Goal: Task Accomplishment & Management: Use online tool/utility

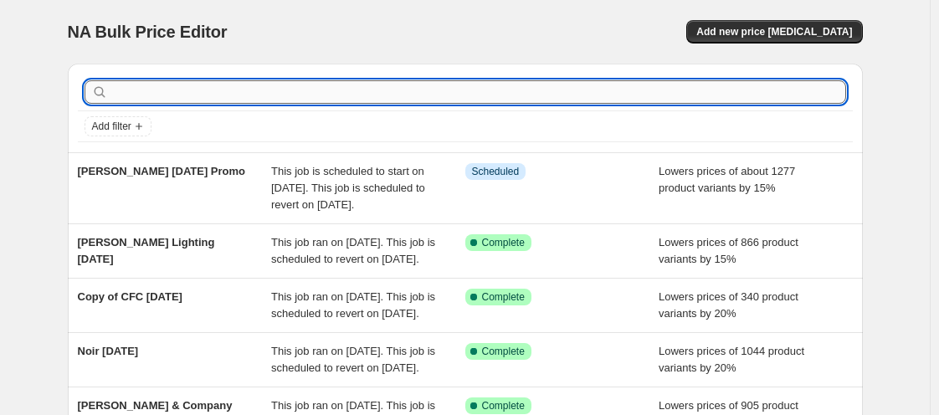
click at [209, 87] on input "text" at bounding box center [478, 91] width 735 height 23
type input "loloi"
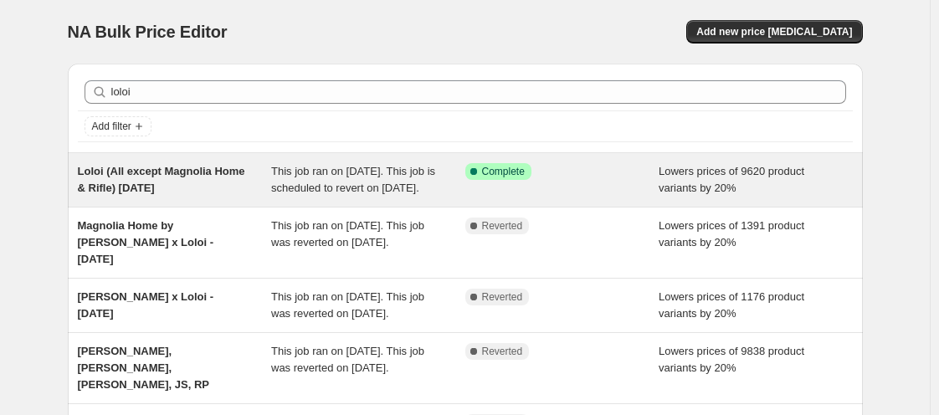
click at [201, 197] on div "Loloi (All except Magnolia Home & Rifle) [DATE]" at bounding box center [175, 179] width 194 height 33
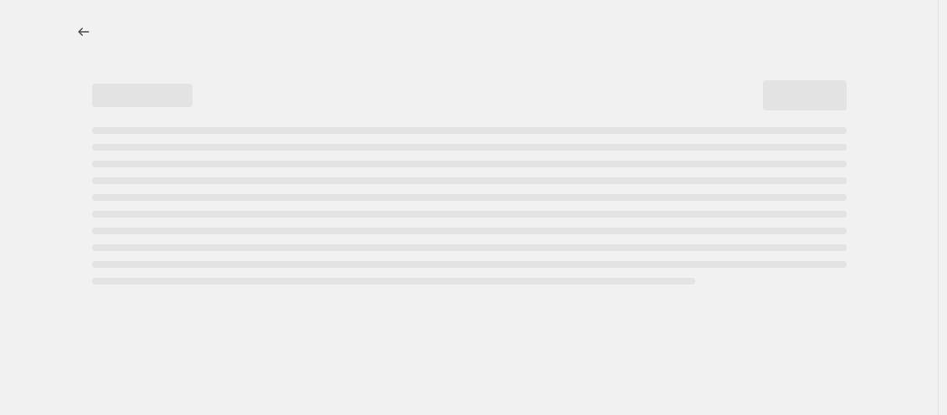
select select "percentage"
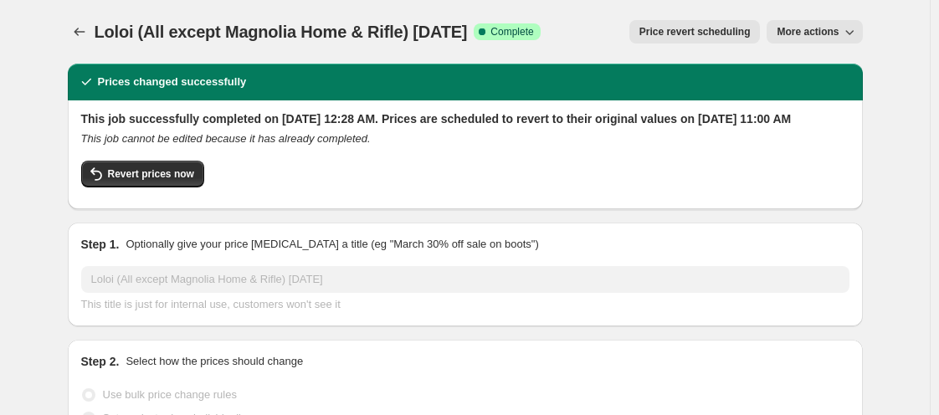
select select "vendor"
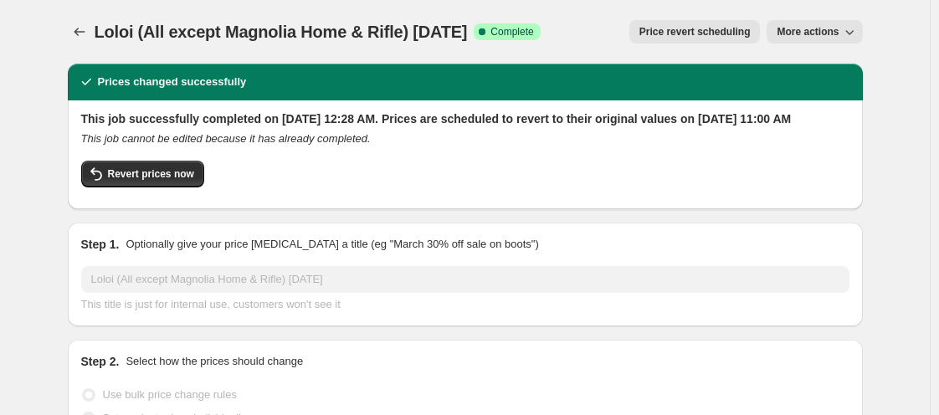
select select "vendor"
click at [74, 37] on button "Price change jobs" at bounding box center [79, 31] width 23 height 23
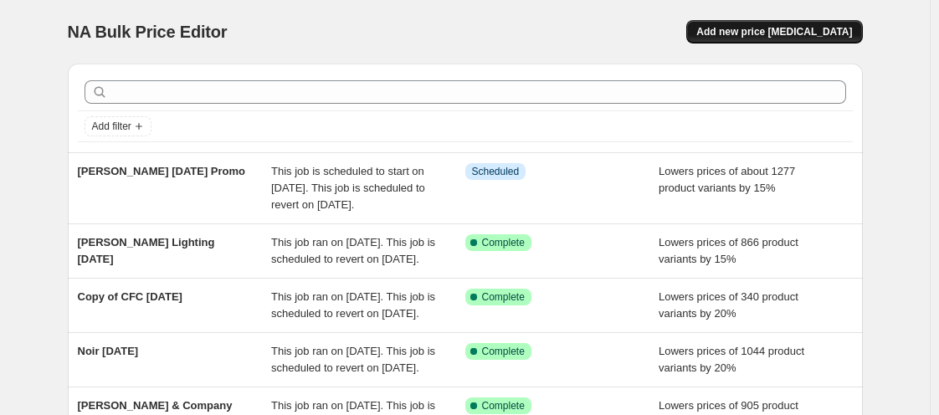
click at [749, 20] on button "Add new price [MEDICAL_DATA]" at bounding box center [774, 31] width 176 height 23
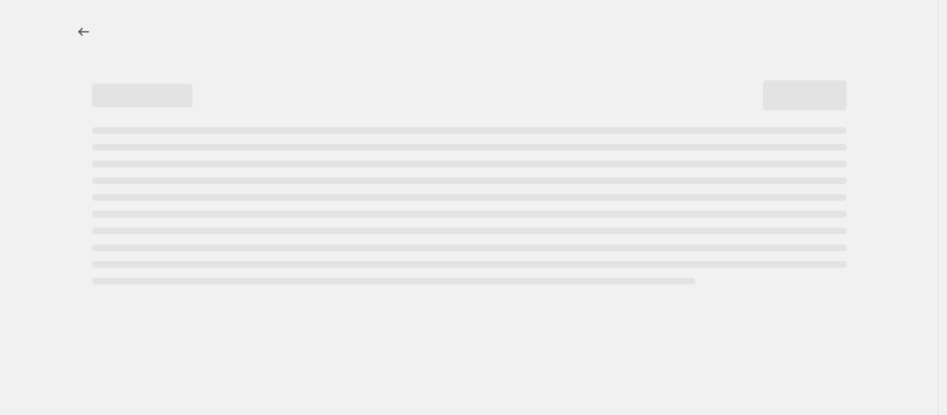
select select "percentage"
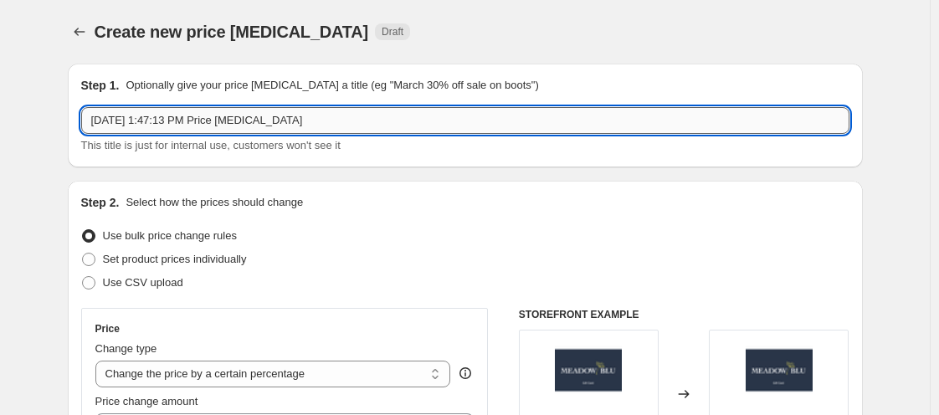
click at [359, 123] on input "[DATE] 1:47:13 PM Price [MEDICAL_DATA]" at bounding box center [465, 120] width 768 height 27
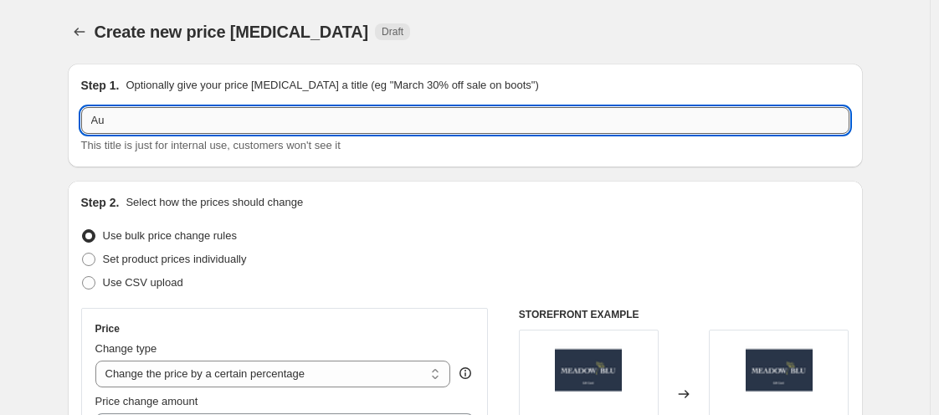
type input "A"
click at [387, 116] on input "text" at bounding box center [465, 120] width 768 height 27
click at [388, 119] on input "text" at bounding box center [465, 120] width 768 height 27
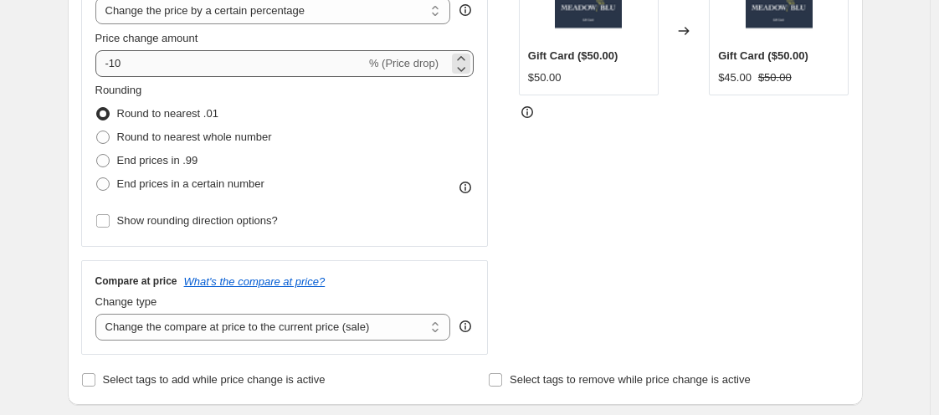
type input "Loloi Granada [DATE]"
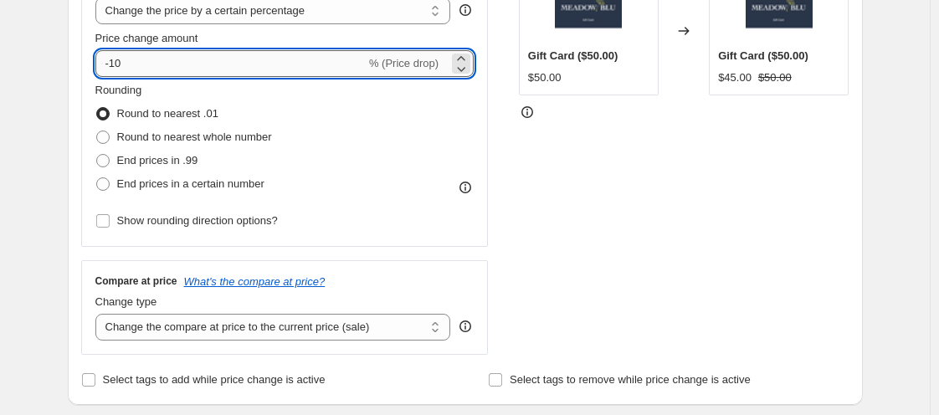
click at [191, 69] on input "-10" at bounding box center [230, 63] width 270 height 27
type input "-1"
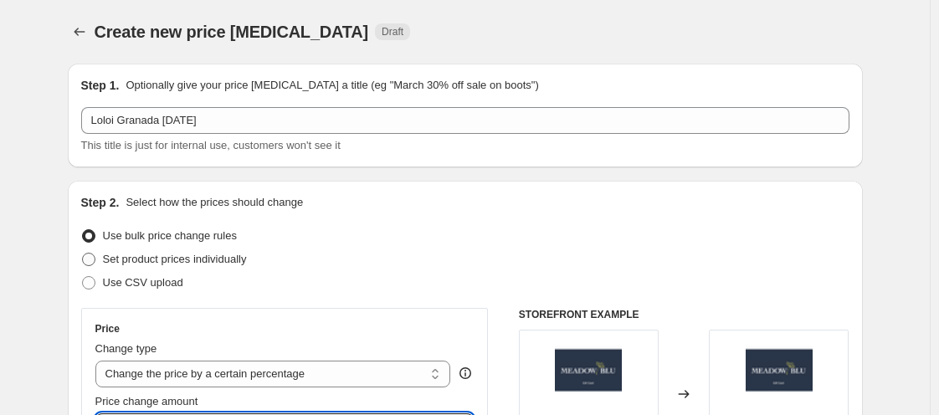
type input "-20"
click at [149, 257] on span "Set product prices individually" at bounding box center [175, 259] width 144 height 13
click at [83, 254] on input "Set product prices individually" at bounding box center [82, 253] width 1 height 1
radio input "true"
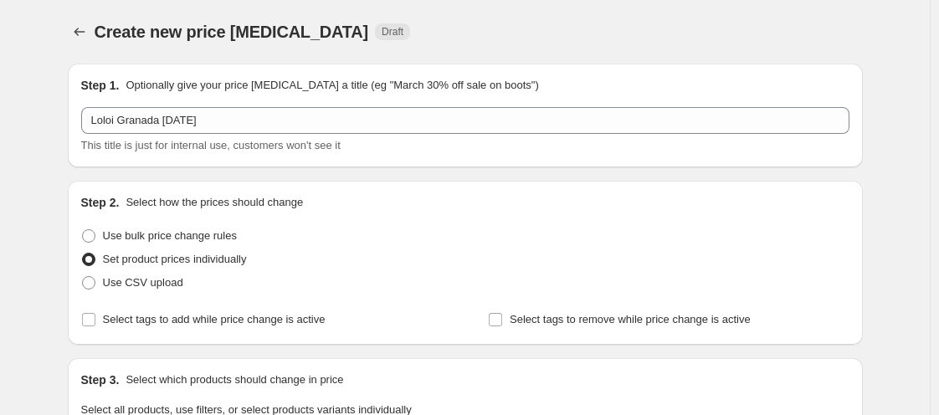
scroll to position [363, 0]
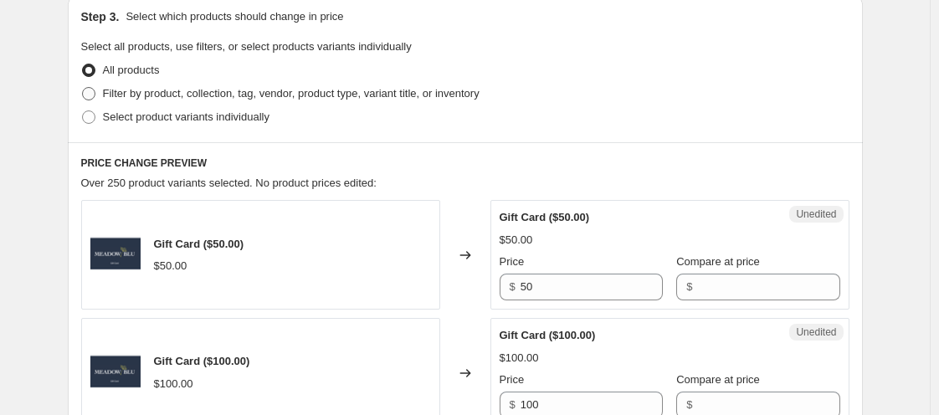
click at [171, 92] on span "Filter by product, collection, tag, vendor, product type, variant title, or inv…" at bounding box center [291, 93] width 377 height 13
click at [83, 88] on input "Filter by product, collection, tag, vendor, product type, variant title, or inv…" at bounding box center [82, 87] width 1 height 1
radio input "true"
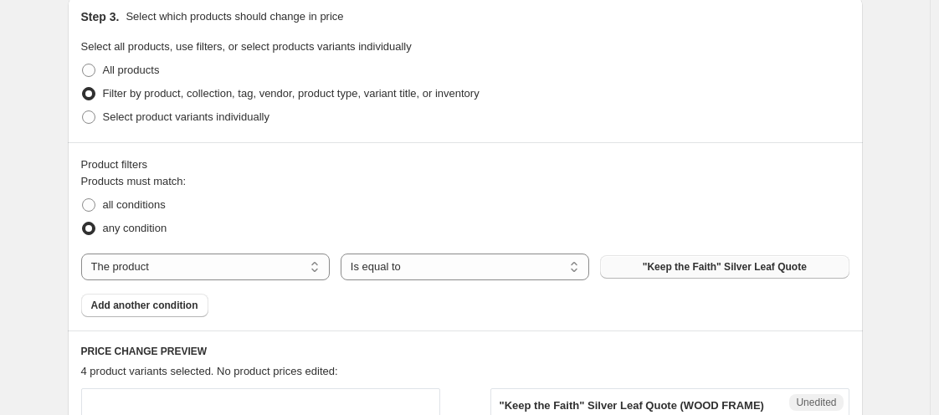
click at [674, 274] on button ""Keep the Faith" Silver Leaf Quote" at bounding box center [724, 266] width 248 height 23
drag, startPoint x: 674, startPoint y: 274, endPoint x: 673, endPoint y: 257, distance: 16.8
click at [673, 257] on button ""Keep the Faith" Silver Leaf Quote" at bounding box center [724, 266] width 248 height 23
click at [679, 274] on button ""Keep the Faith" Silver Leaf Quote" at bounding box center [724, 266] width 248 height 23
click at [186, 307] on span "Add another condition" at bounding box center [144, 305] width 107 height 13
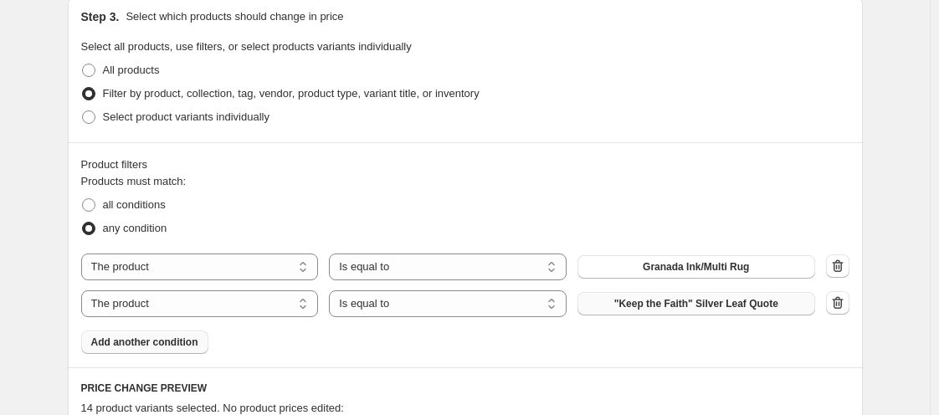
click at [624, 305] on span ""Keep the Faith" Silver Leaf Quote" at bounding box center [696, 303] width 164 height 13
click at [136, 345] on span "Add another condition" at bounding box center [144, 342] width 107 height 13
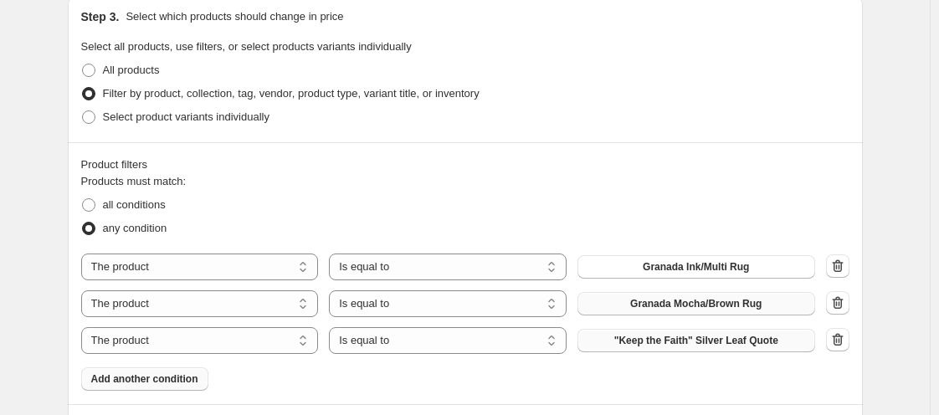
click at [623, 351] on button ""Keep the Faith" Silver Leaf Quote" at bounding box center [696, 340] width 238 height 23
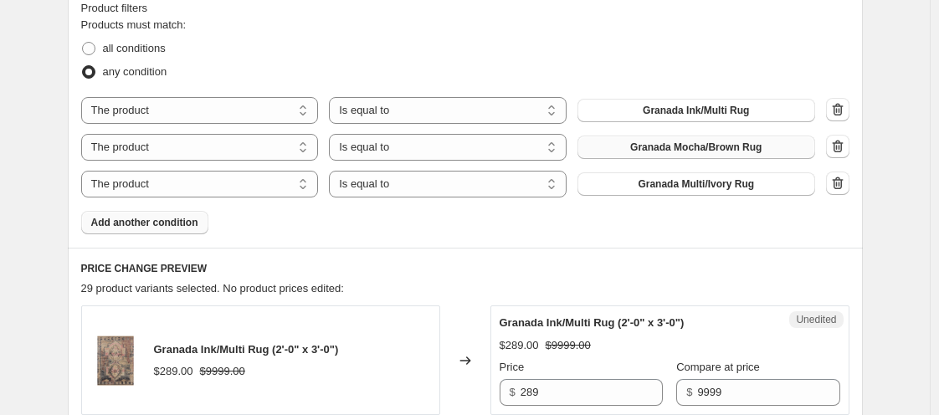
scroll to position [553, 0]
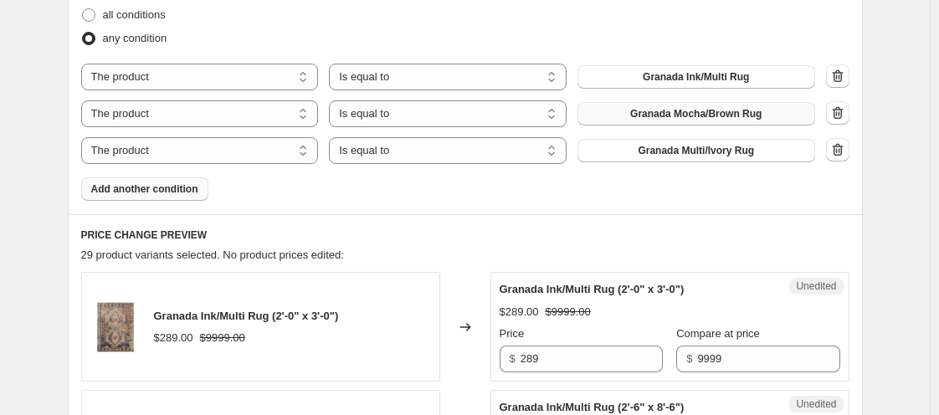
click at [176, 192] on span "Add another condition" at bounding box center [144, 188] width 107 height 13
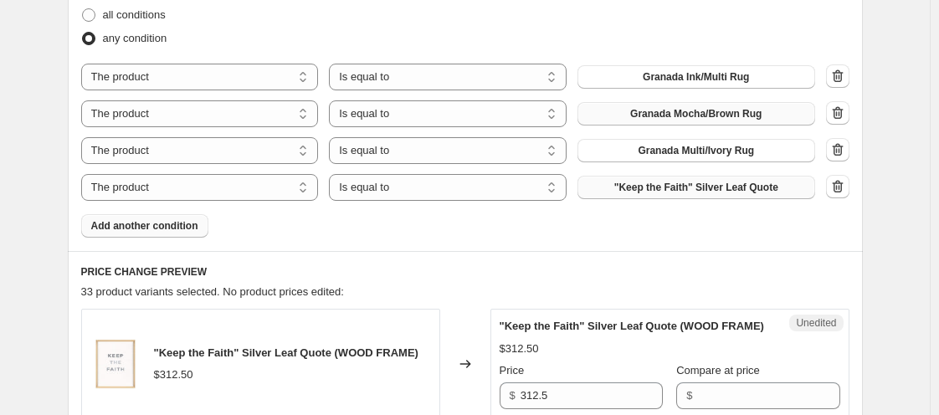
click at [621, 187] on button ""Keep the Faith" Silver Leaf Quote" at bounding box center [696, 187] width 238 height 23
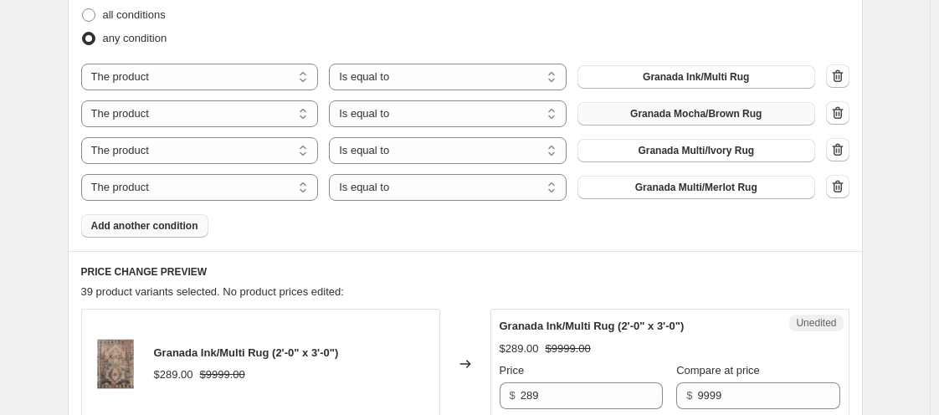
click at [197, 220] on span "Add another condition" at bounding box center [144, 225] width 107 height 13
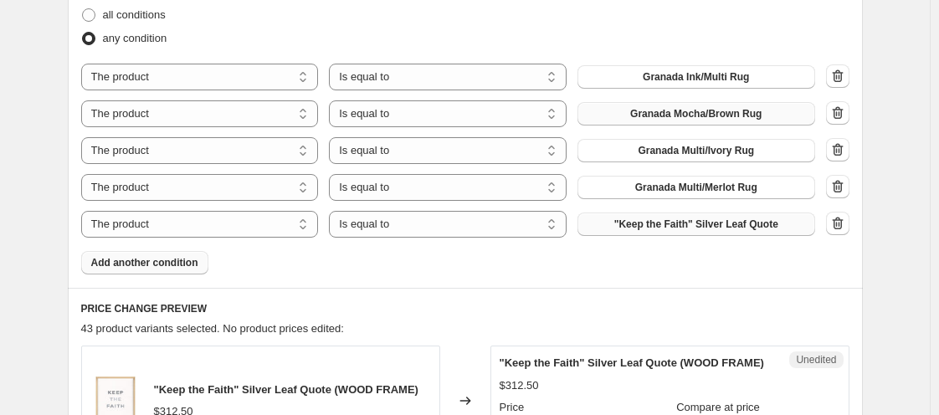
click at [619, 233] on button ""Keep the Faith" Silver Leaf Quote" at bounding box center [696, 224] width 238 height 23
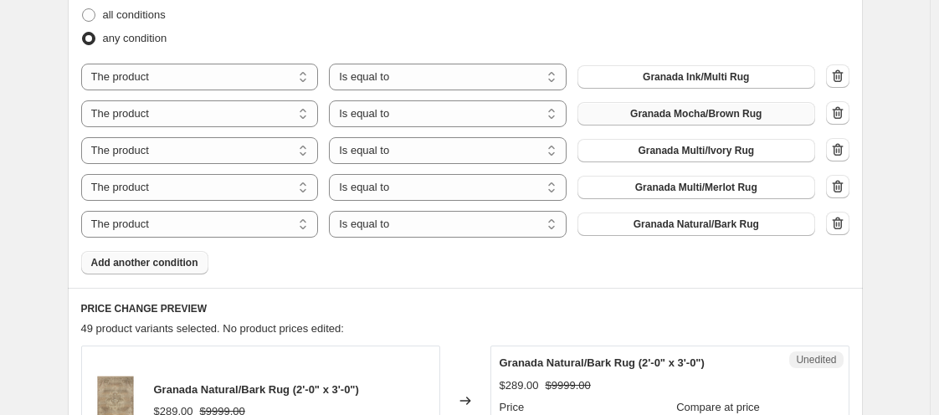
click at [159, 256] on span "Add another condition" at bounding box center [144, 262] width 107 height 13
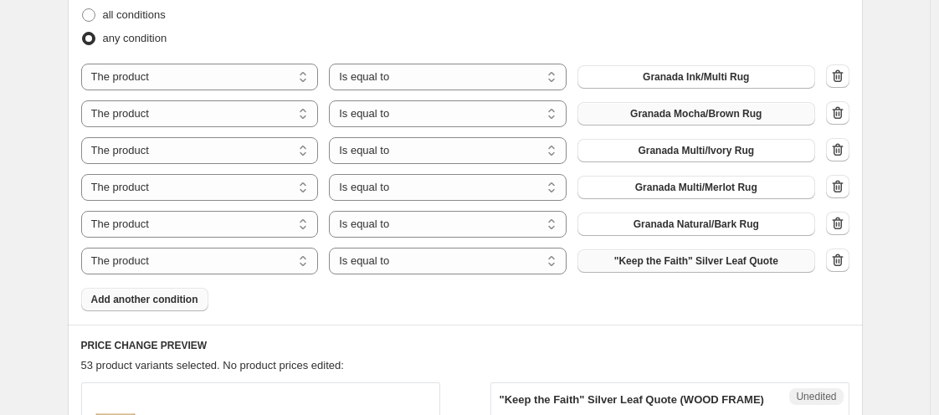
click at [657, 268] on button ""Keep the Faith" Silver Leaf Quote" at bounding box center [696, 260] width 238 height 23
click at [188, 295] on span "Add another condition" at bounding box center [144, 299] width 107 height 13
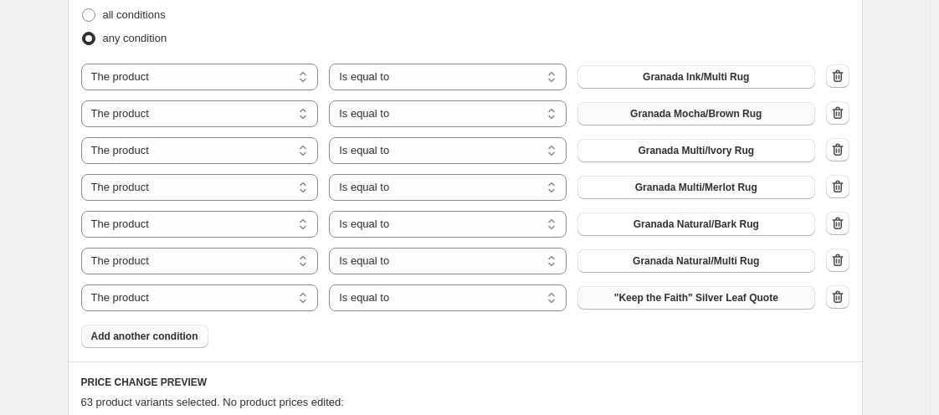
click at [644, 294] on button ""Keep the Faith" Silver Leaf Quote" at bounding box center [696, 297] width 238 height 23
click at [183, 345] on button "Add another condition" at bounding box center [144, 336] width 127 height 23
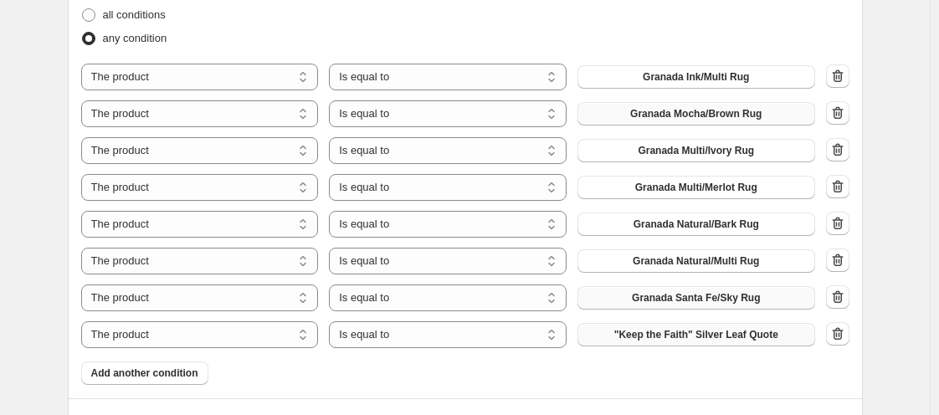
click at [665, 336] on span ""Keep the Faith" Silver Leaf Quote" at bounding box center [696, 334] width 164 height 13
click at [190, 370] on span "Add another condition" at bounding box center [144, 372] width 107 height 13
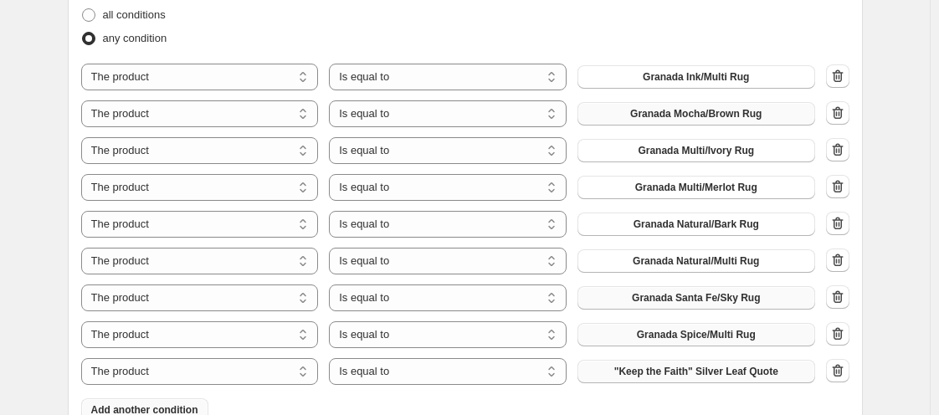
click at [675, 372] on span ""Keep the Faith" Silver Leaf Quote" at bounding box center [696, 371] width 164 height 13
click at [184, 407] on span "Add another condition" at bounding box center [144, 409] width 107 height 13
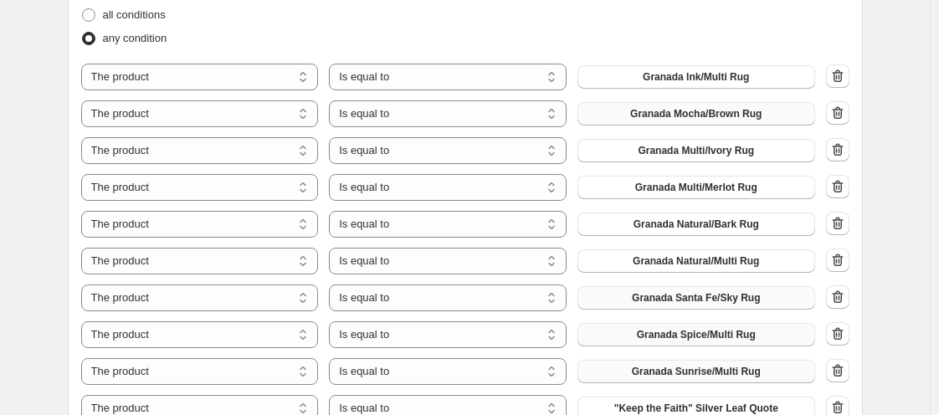
scroll to position [916, 0]
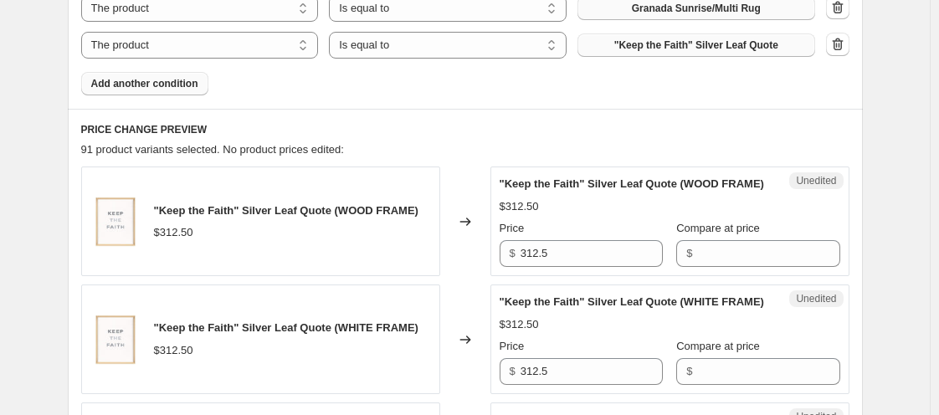
click at [680, 50] on span ""Keep the Faith" Silver Leaf Quote" at bounding box center [696, 44] width 164 height 13
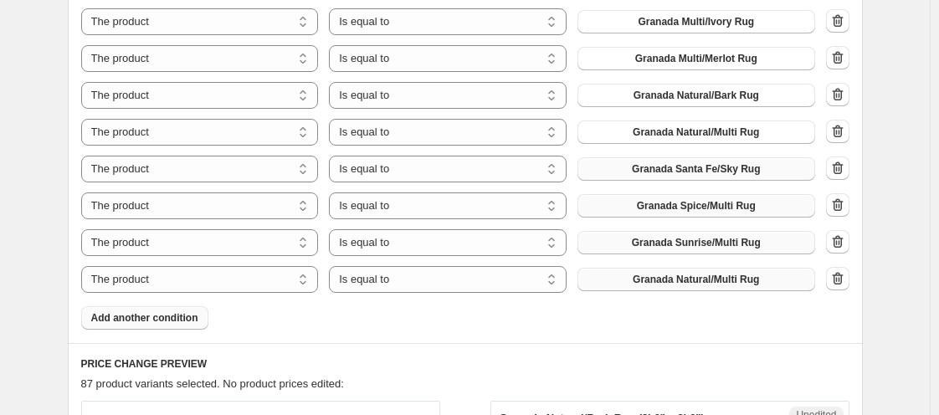
scroll to position [648, 0]
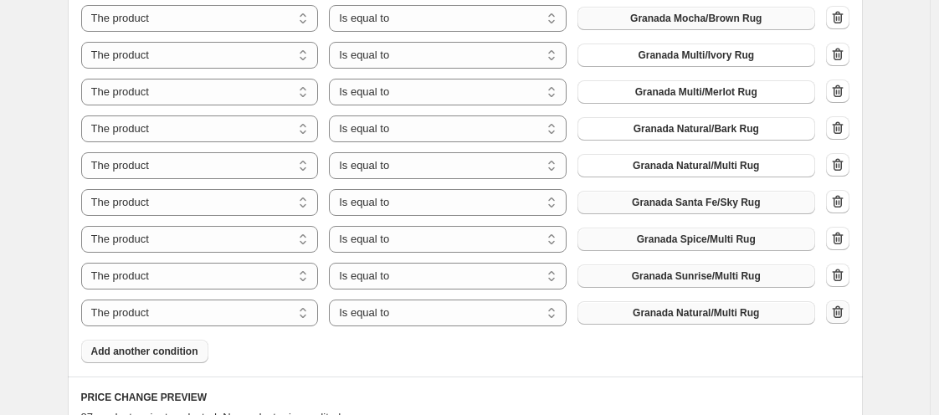
click at [837, 311] on icon "button" at bounding box center [836, 312] width 2 height 5
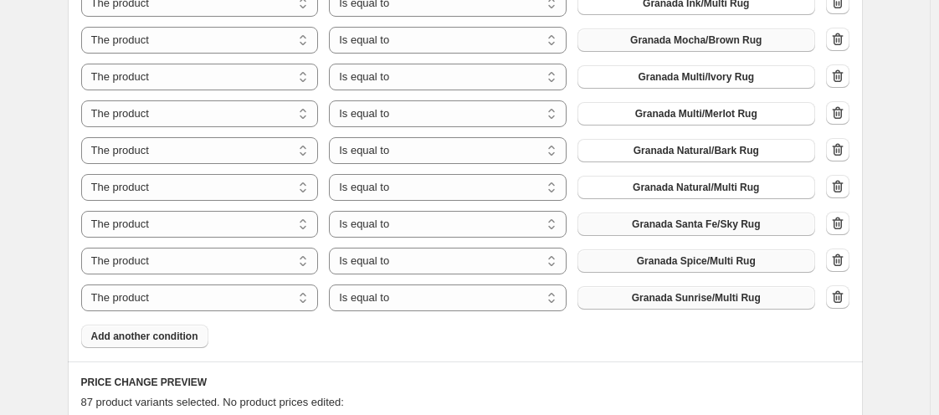
scroll to position [660, 0]
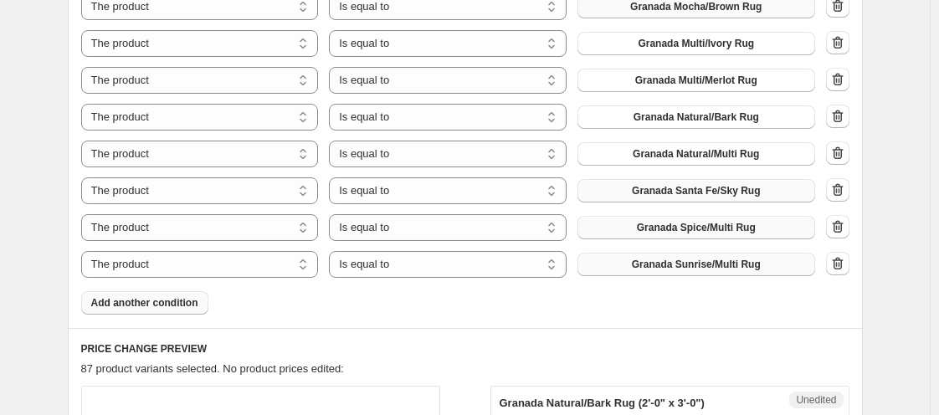
click at [176, 303] on span "Add another condition" at bounding box center [144, 302] width 107 height 13
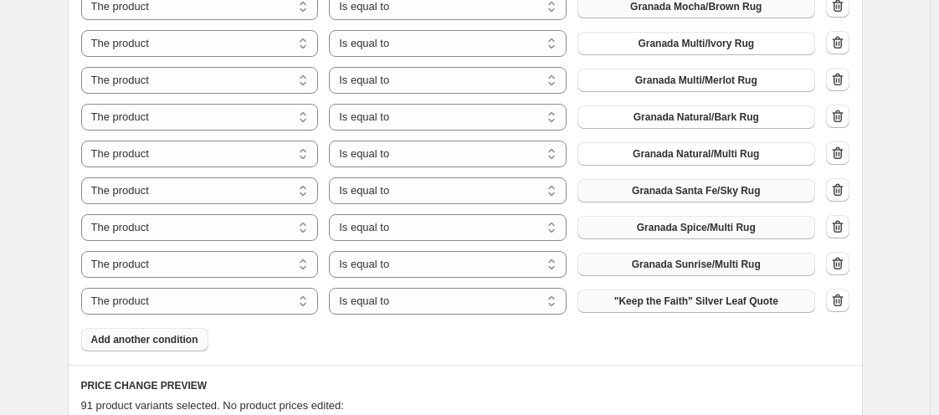
click at [641, 304] on span ""Keep the Faith" Silver Leaf Quote" at bounding box center [696, 301] width 164 height 13
click at [197, 337] on span "Add another condition" at bounding box center [144, 339] width 107 height 13
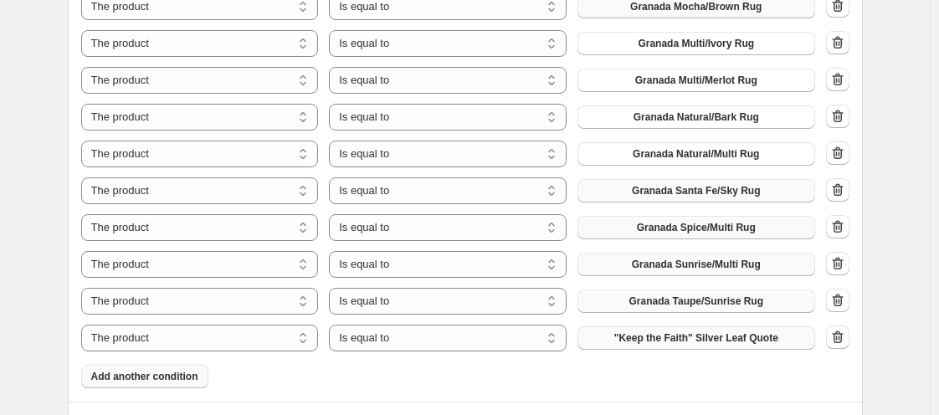
click at [718, 333] on span ""Keep the Faith" Silver Leaf Quote" at bounding box center [696, 337] width 164 height 13
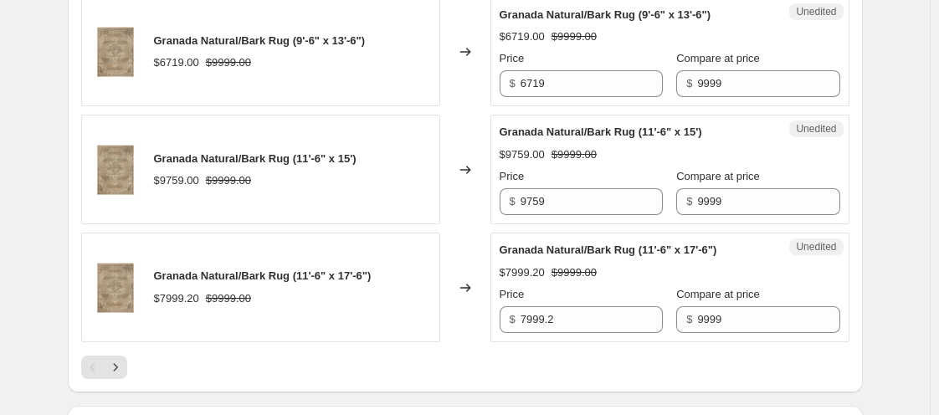
scroll to position [3204, 0]
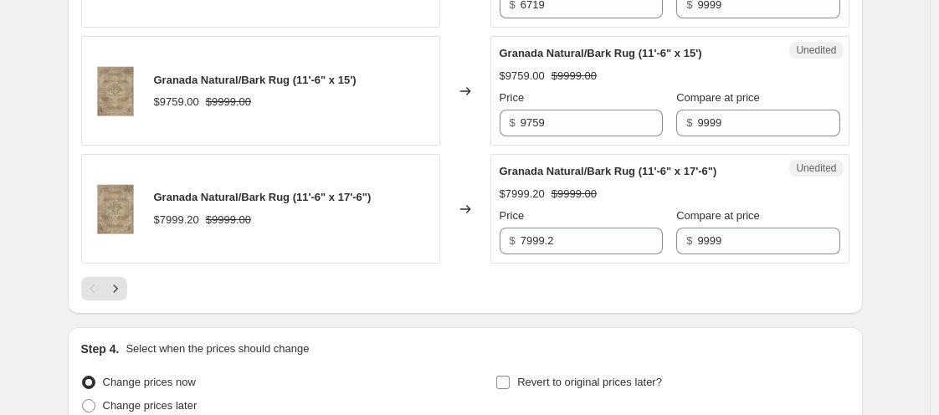
click at [503, 376] on input "Revert to original prices later?" at bounding box center [502, 382] width 13 height 13
checkbox input "true"
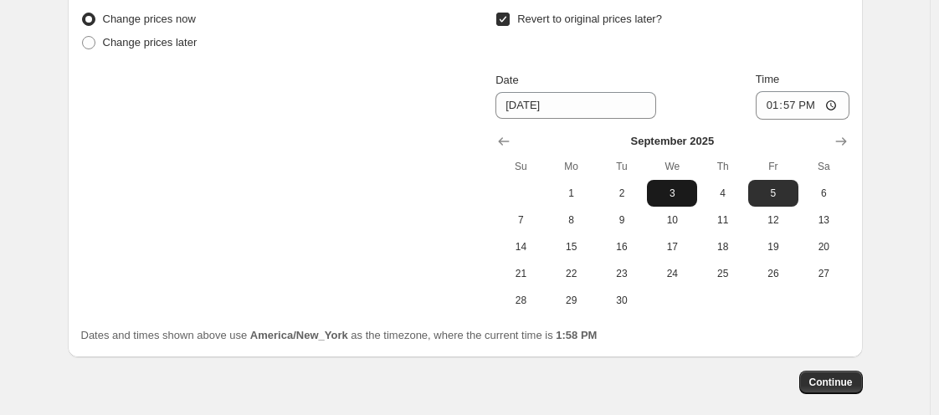
click at [667, 187] on span "3" at bounding box center [671, 193] width 37 height 13
type input "[DATE]"
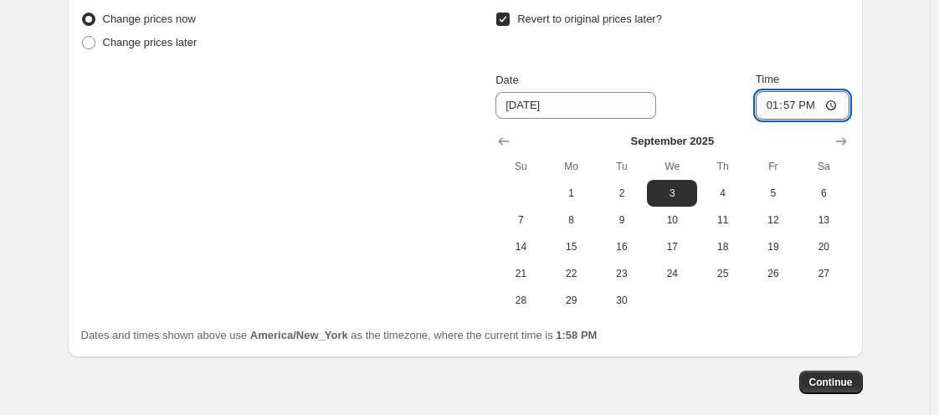
click at [781, 95] on input "13:57" at bounding box center [803, 105] width 94 height 28
type input "11:00"
click at [841, 376] on span "Continue" at bounding box center [831, 382] width 44 height 13
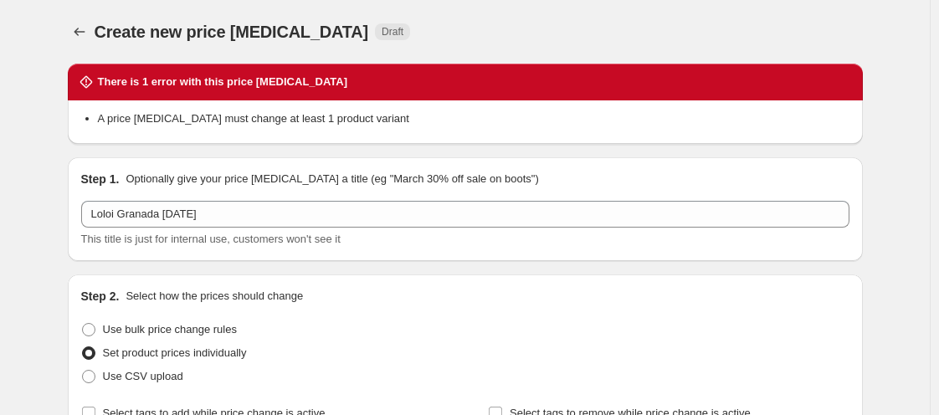
scroll to position [363, 0]
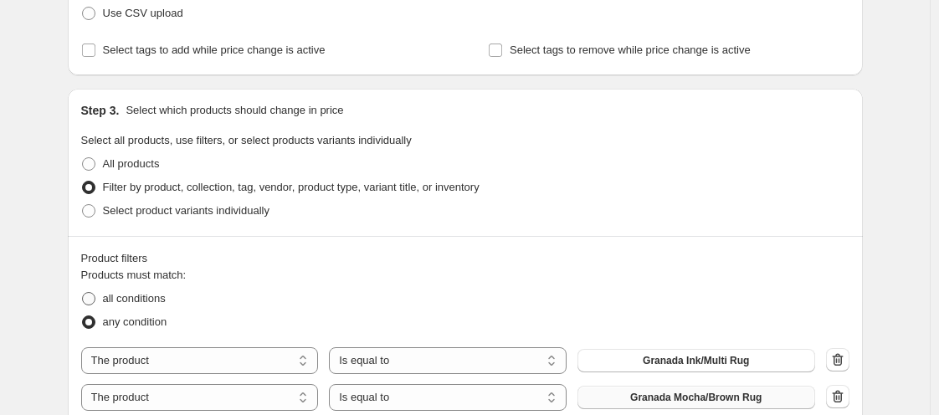
click at [92, 299] on span at bounding box center [88, 298] width 13 height 13
click at [83, 293] on input "all conditions" at bounding box center [82, 292] width 1 height 1
radio input "true"
drag, startPoint x: 935, startPoint y: 330, endPoint x: 945, endPoint y: 348, distance: 21.0
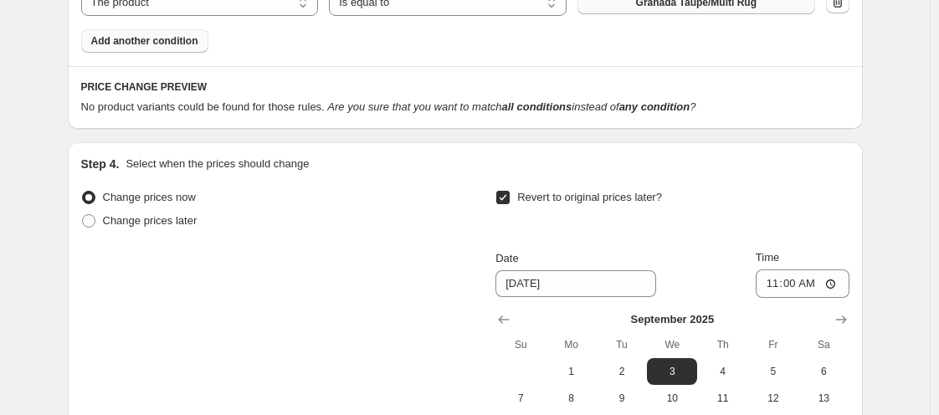
scroll to position [1347, 0]
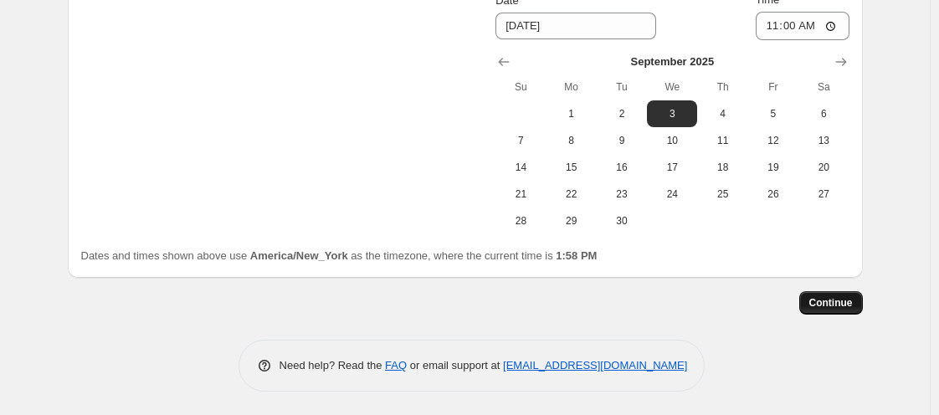
click at [850, 310] on button "Continue" at bounding box center [831, 302] width 64 height 23
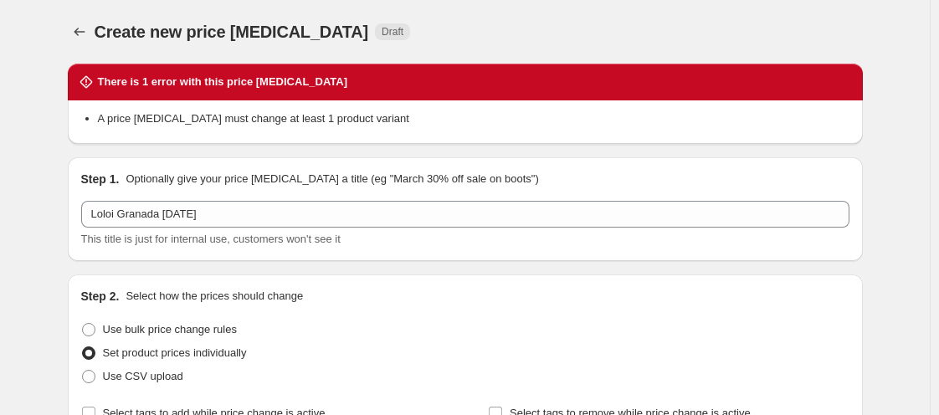
click at [581, 254] on div "Step 1. Optionally give your price [MEDICAL_DATA] a title (eg "March 30% off sa…" at bounding box center [465, 209] width 795 height 104
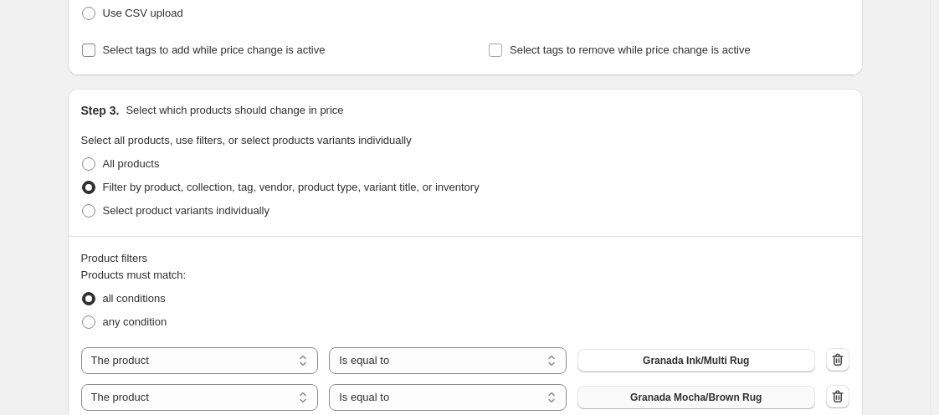
click at [90, 49] on input "Select tags to add while price change is active" at bounding box center [88, 50] width 13 height 13
checkbox input "true"
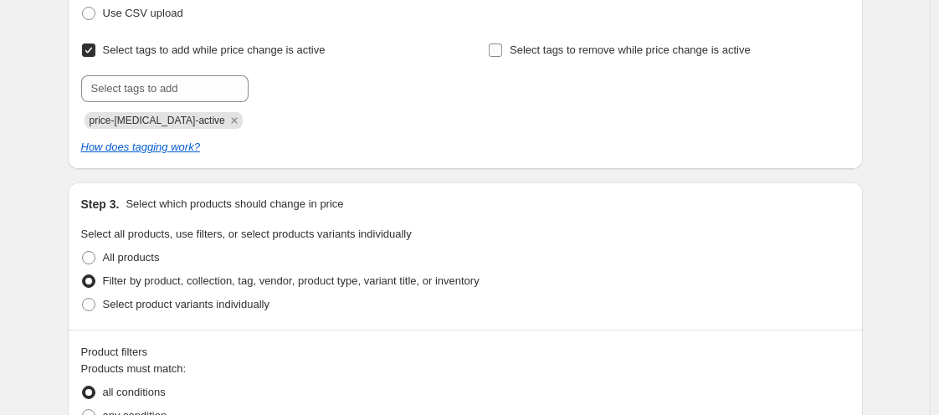
click at [500, 54] on input "Select tags to remove while price change is active" at bounding box center [495, 50] width 13 height 13
checkbox input "true"
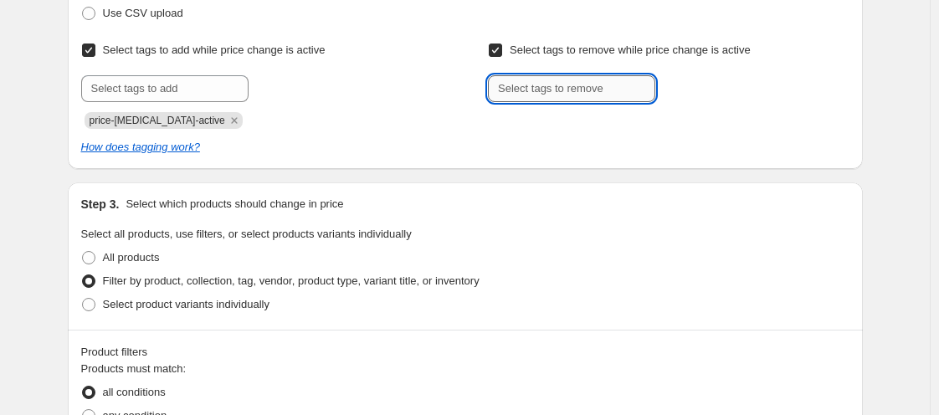
click at [520, 85] on input "text" at bounding box center [571, 88] width 167 height 27
type input "WELCOME15"
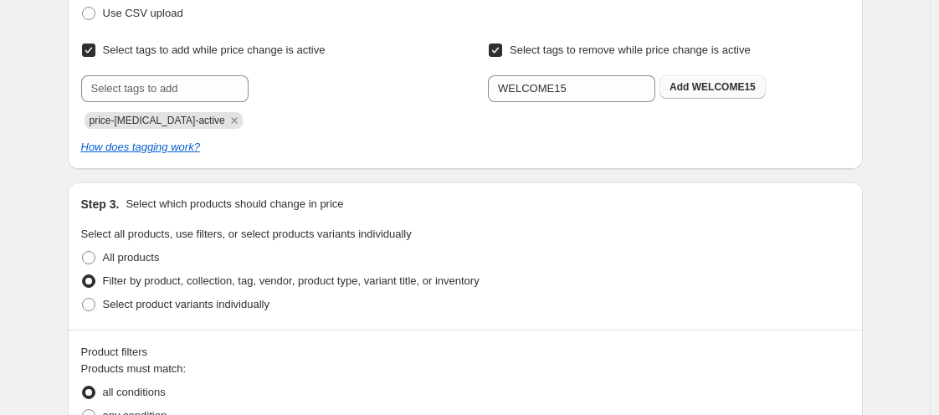
click at [745, 88] on span "WELCOME15" at bounding box center [724, 87] width 64 height 12
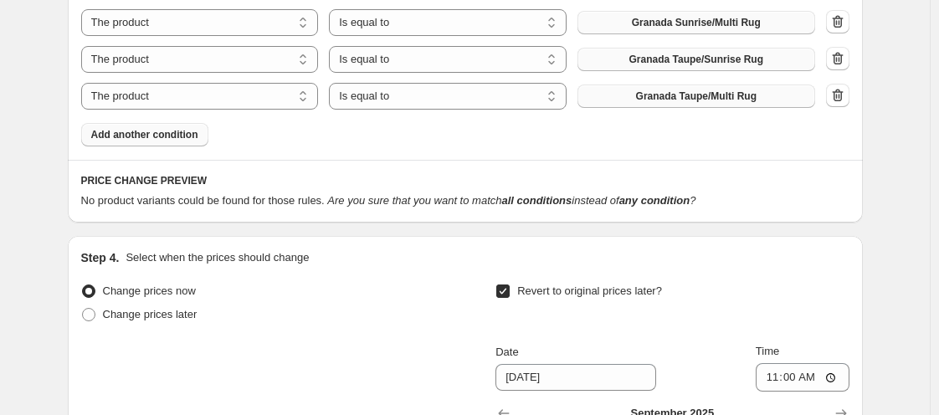
scroll to position [1441, 0]
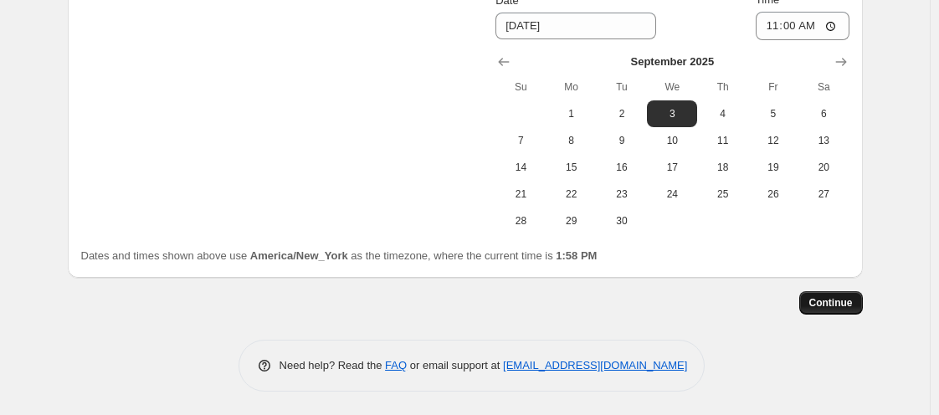
click at [838, 299] on span "Continue" at bounding box center [831, 302] width 44 height 13
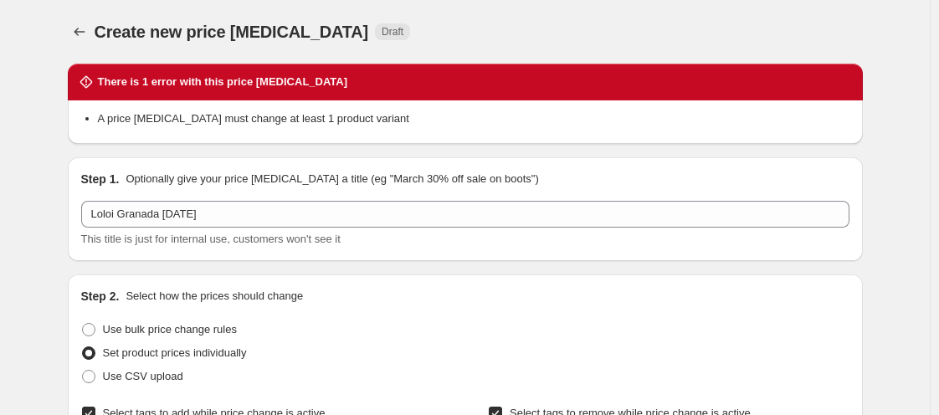
scroll to position [363, 0]
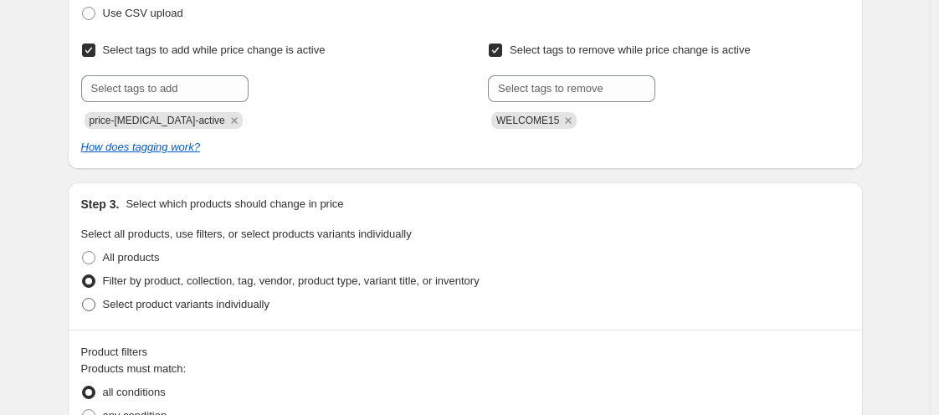
click at [90, 305] on span at bounding box center [88, 304] width 13 height 13
click at [83, 299] on input "Select product variants individually" at bounding box center [82, 298] width 1 height 1
radio input "true"
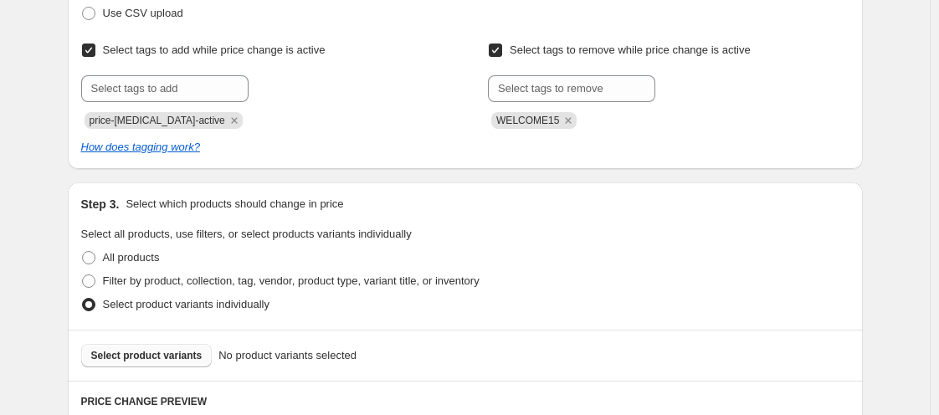
click at [182, 352] on span "Select product variants" at bounding box center [146, 355] width 111 height 13
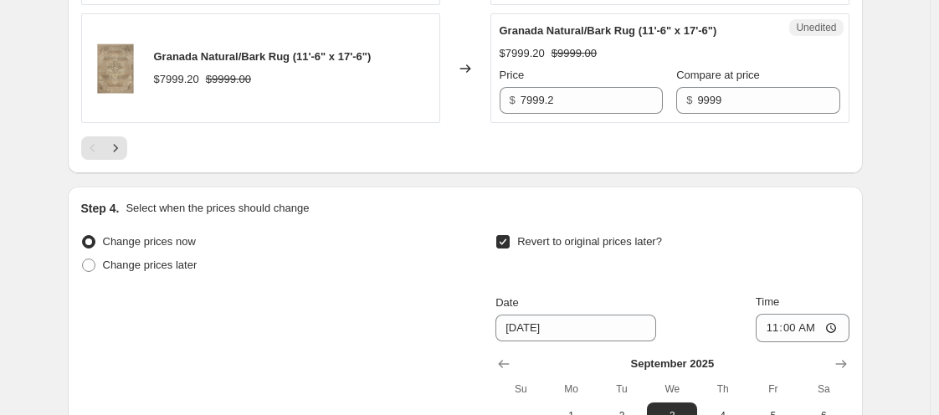
scroll to position [3175, 0]
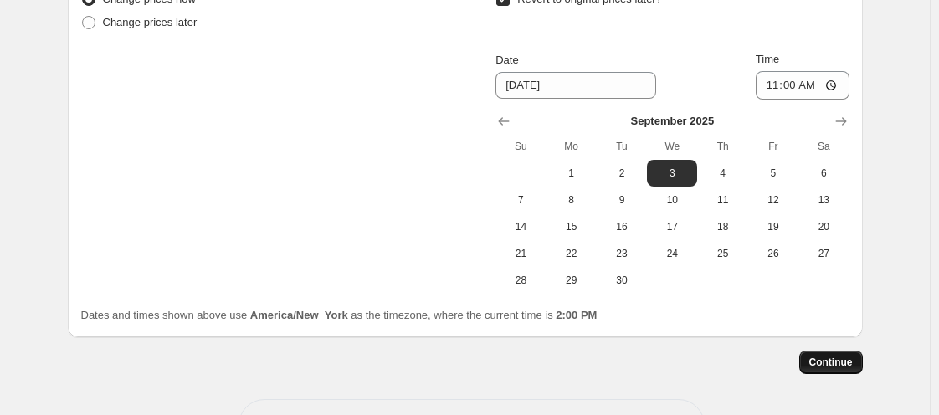
click at [823, 357] on span "Continue" at bounding box center [831, 362] width 44 height 13
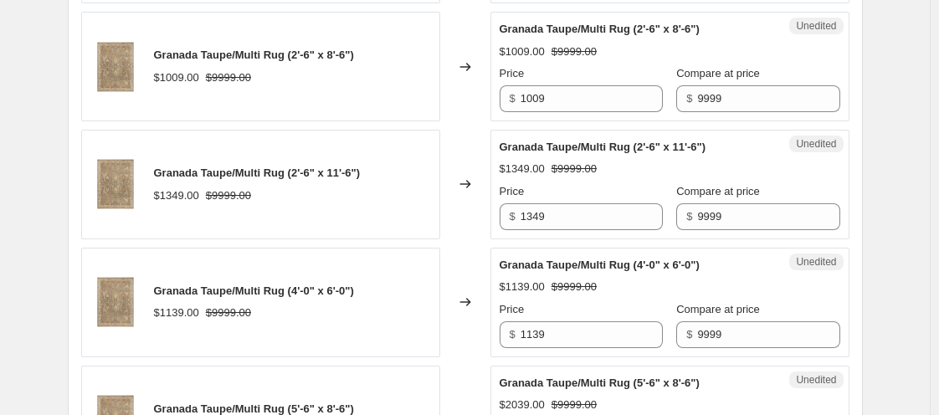
scroll to position [545, 0]
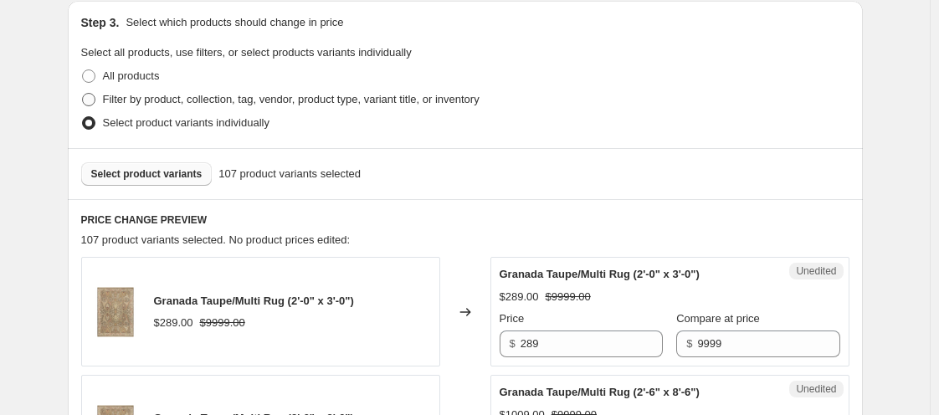
click at [92, 95] on span at bounding box center [88, 99] width 13 height 13
click at [83, 94] on input "Filter by product, collection, tag, vendor, product type, variant title, or inv…" at bounding box center [82, 93] width 1 height 1
radio input "true"
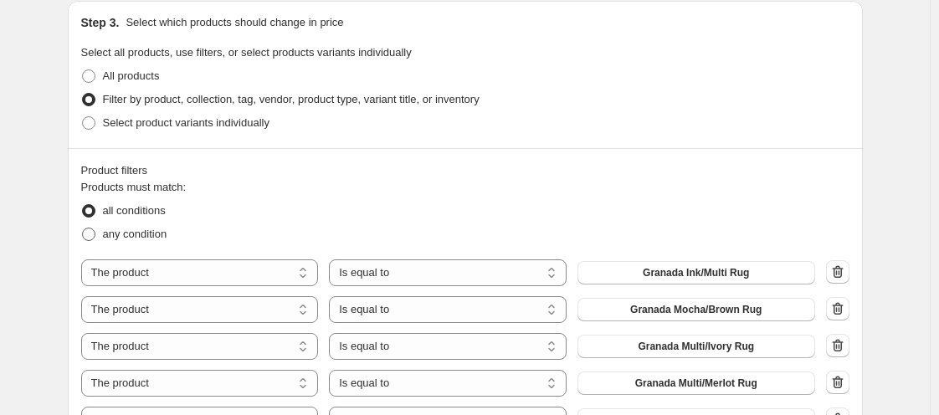
click at [151, 240] on span "any condition" at bounding box center [135, 234] width 64 height 13
click at [83, 228] on input "any condition" at bounding box center [82, 228] width 1 height 1
radio input "true"
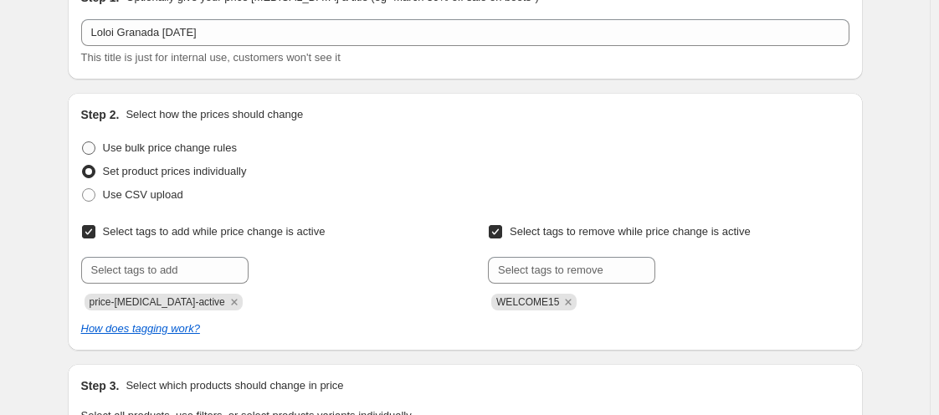
click at [90, 148] on span at bounding box center [88, 147] width 13 height 13
click at [83, 142] on input "Use bulk price change rules" at bounding box center [82, 141] width 1 height 1
radio input "true"
select select "percentage"
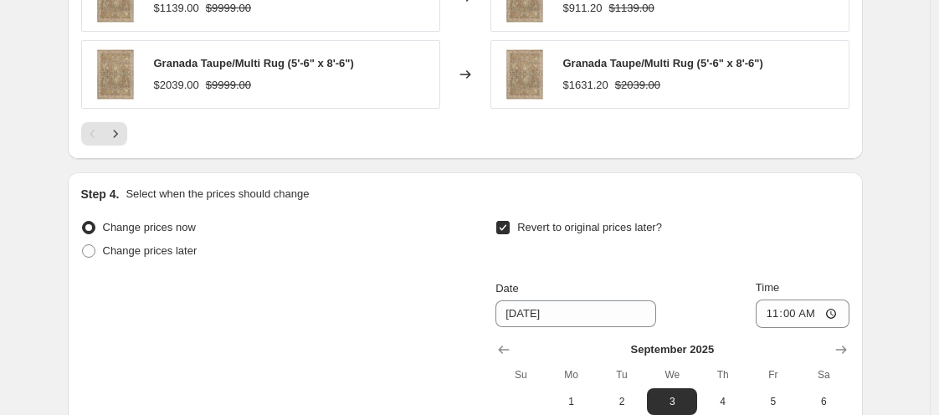
scroll to position [2190, 0]
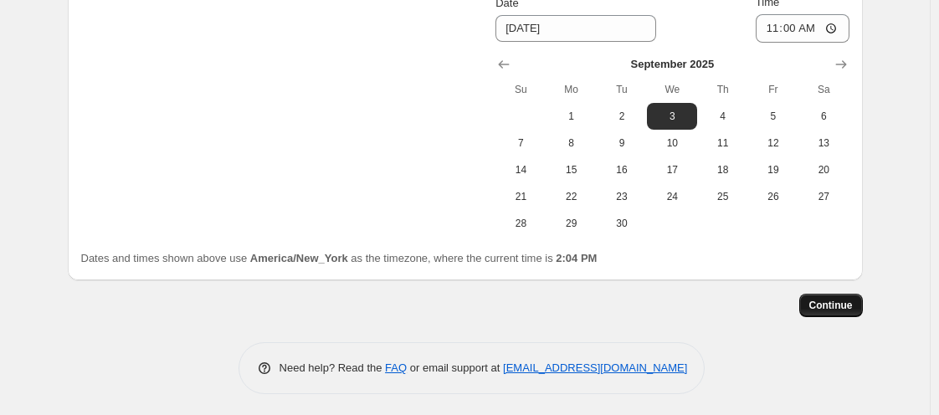
click at [834, 299] on span "Continue" at bounding box center [831, 305] width 44 height 13
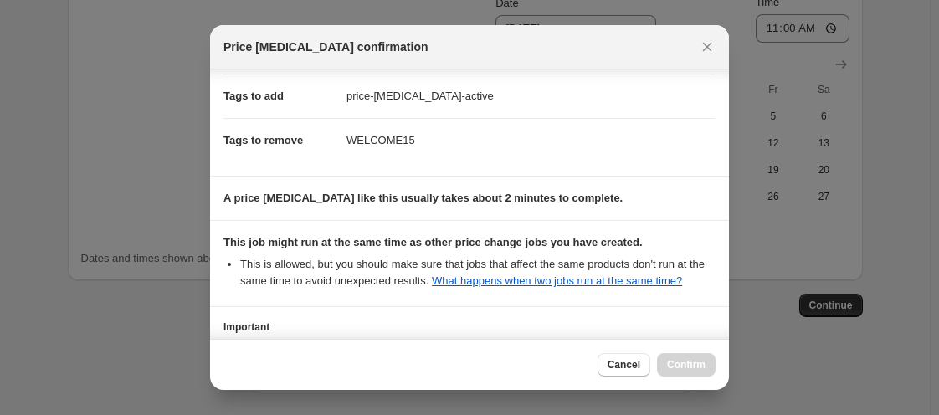
scroll to position [391, 0]
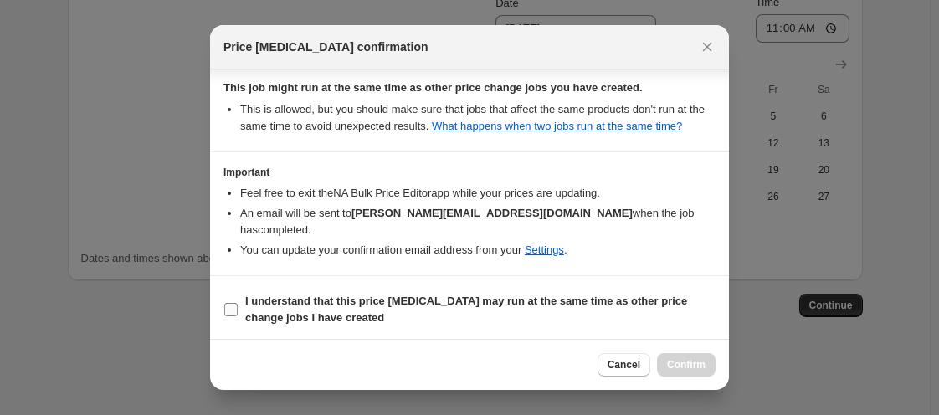
click at [228, 308] on input "I understand that this price [MEDICAL_DATA] may run at the same time as other p…" at bounding box center [230, 309] width 13 height 13
checkbox input "true"
click at [684, 361] on span "Confirm" at bounding box center [686, 364] width 38 height 13
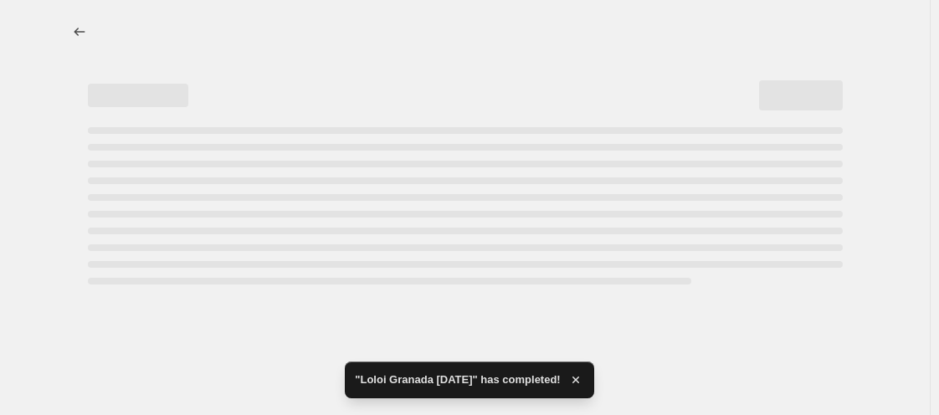
select select "percentage"
